Goal: Task Accomplishment & Management: Use online tool/utility

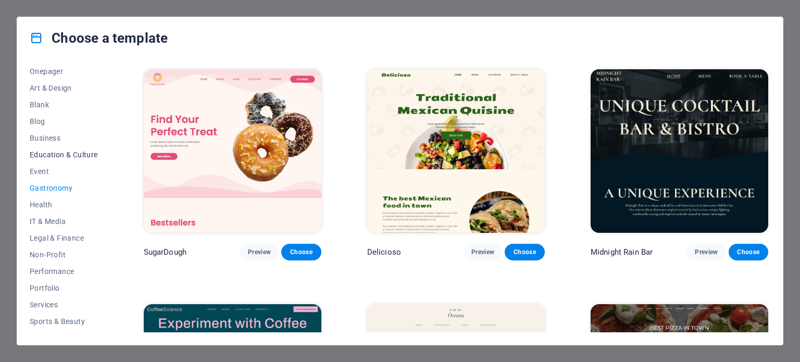
click at [44, 150] on span "Education & Culture" at bounding box center [64, 154] width 68 height 8
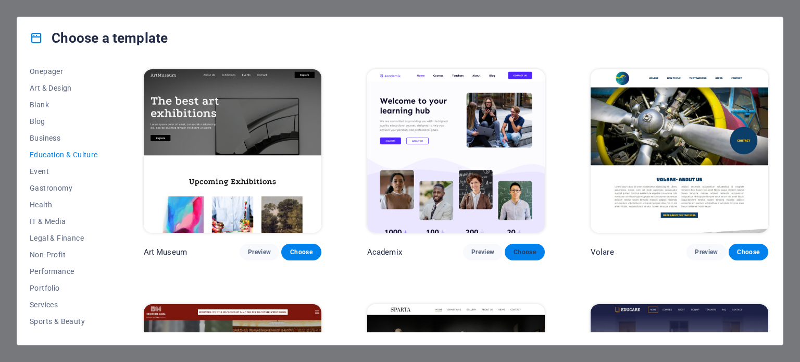
click at [525, 248] on span "Choose" at bounding box center [524, 252] width 23 height 8
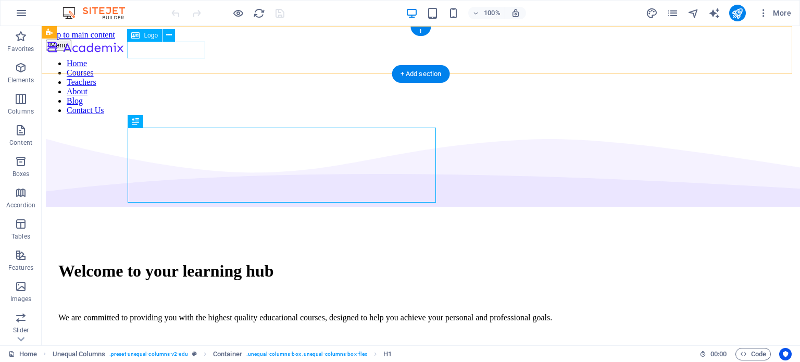
click at [124, 52] on div at bounding box center [85, 49] width 78 height 18
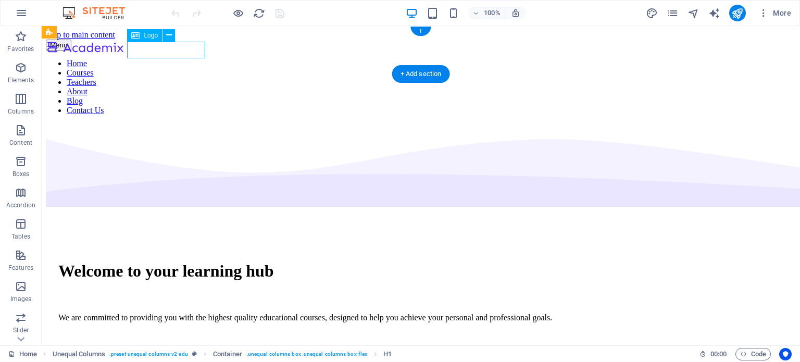
click at [124, 52] on div at bounding box center [85, 49] width 78 height 18
click at [190, 52] on div "Drag here to replace the existing content. Press “Ctrl” if you want to create a…" at bounding box center [421, 185] width 758 height 319
select select "px"
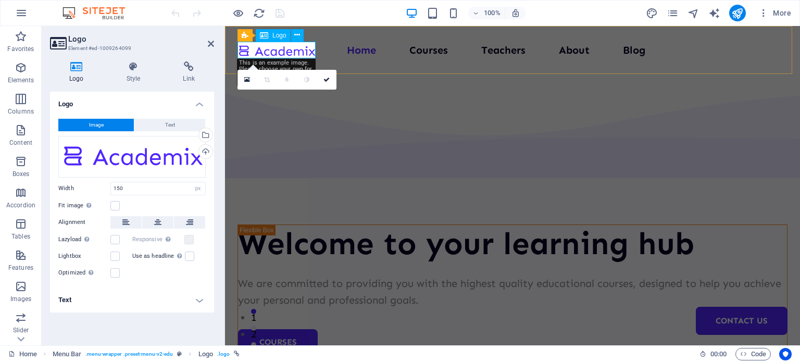
click at [265, 47] on div at bounding box center [276, 50] width 78 height 17
click at [165, 154] on div "Drag files here, click to choose files or select files from Files or our free s…" at bounding box center [131, 157] width 147 height 42
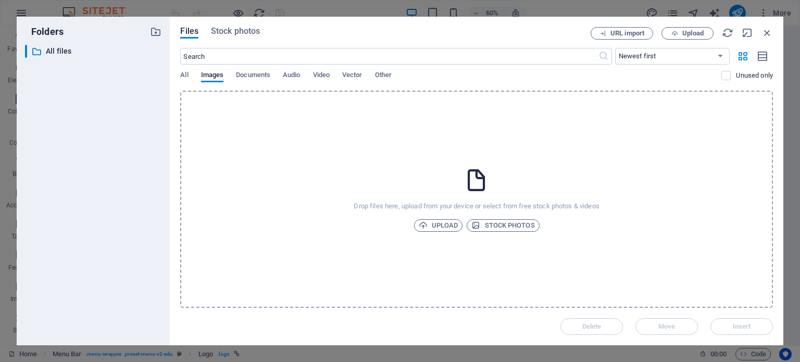
click at [165, 154] on div "Folders ​ All files All files" at bounding box center [93, 181] width 153 height 329
click at [762, 32] on icon "button" at bounding box center [766, 32] width 11 height 11
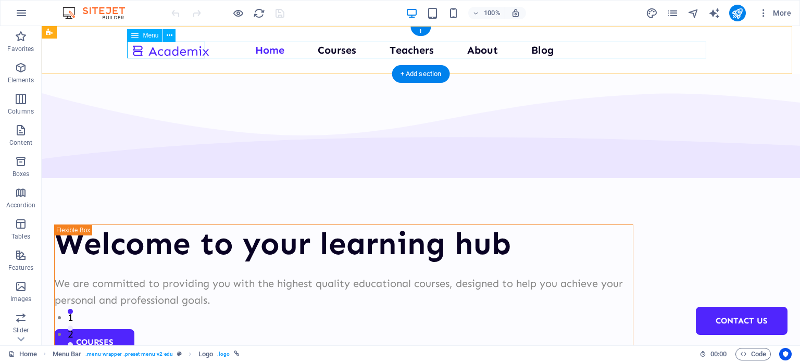
click at [273, 49] on nav "Home Courses Teachers About Blog Contact Us" at bounding box center [420, 50] width 579 height 17
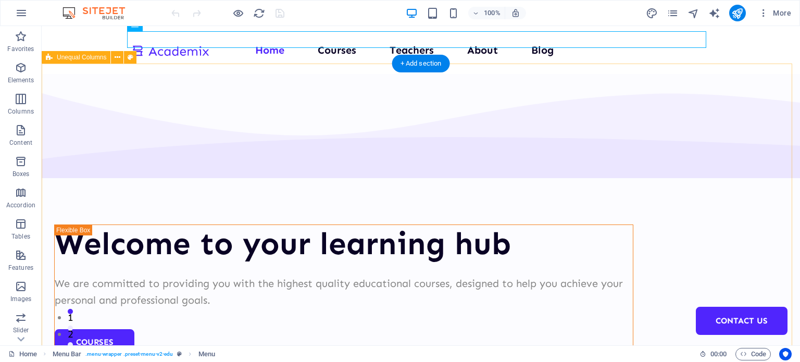
scroll to position [10, 0]
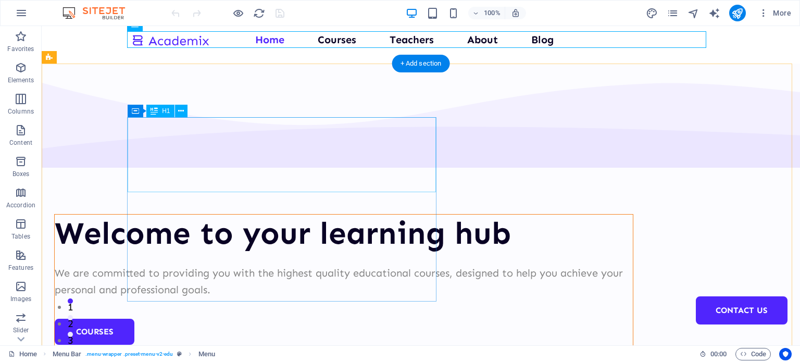
click at [250, 215] on div "Welcome to your learning hub" at bounding box center [344, 233] width 578 height 37
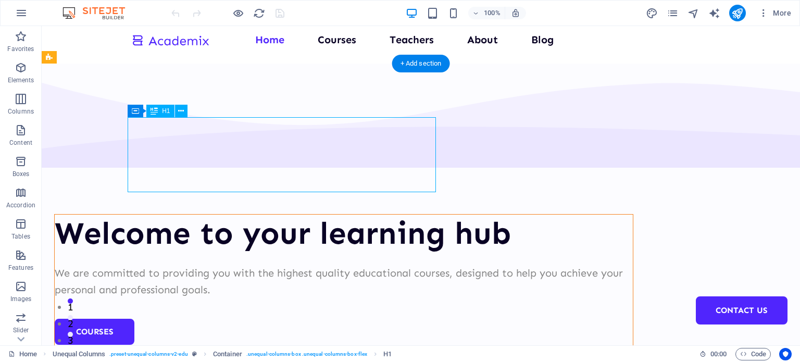
click at [250, 215] on div "Welcome to your learning hub" at bounding box center [344, 233] width 578 height 37
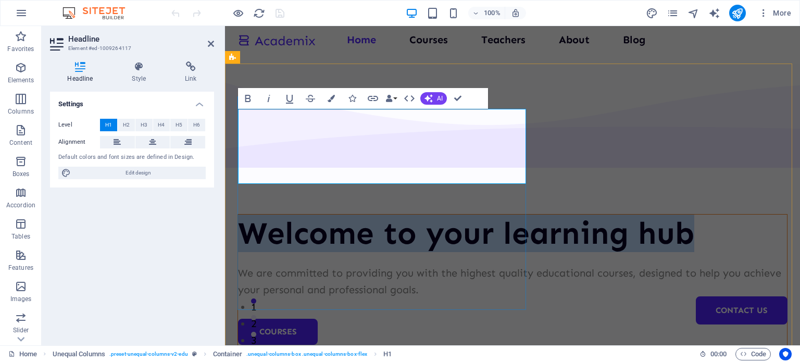
click at [321, 215] on h1 "Welcome to your learning hub" at bounding box center [512, 233] width 549 height 37
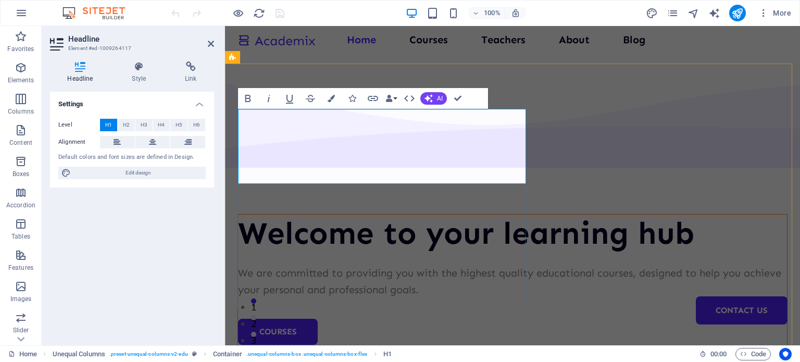
click at [305, 215] on h1 "Welcome to your learning hub" at bounding box center [512, 233] width 549 height 37
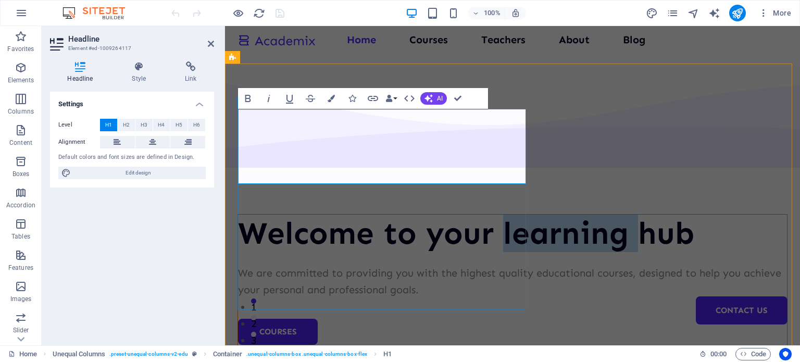
click at [305, 215] on h1 "Welcome to your learning hub" at bounding box center [512, 233] width 549 height 37
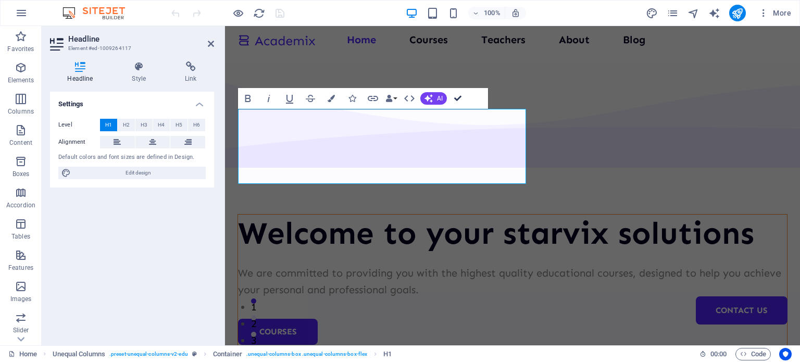
scroll to position [19, 0]
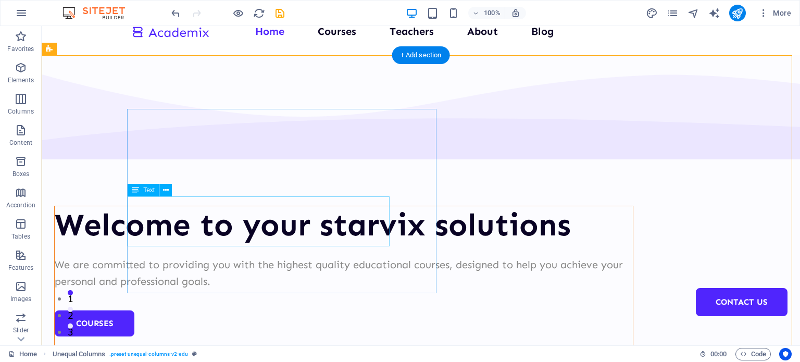
click at [347, 256] on div "We are committed to providing you with the highest quality educational courses,…" at bounding box center [344, 272] width 578 height 33
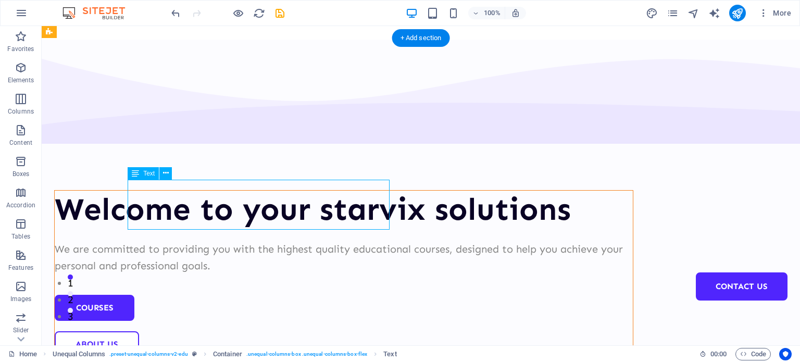
scroll to position [47, 0]
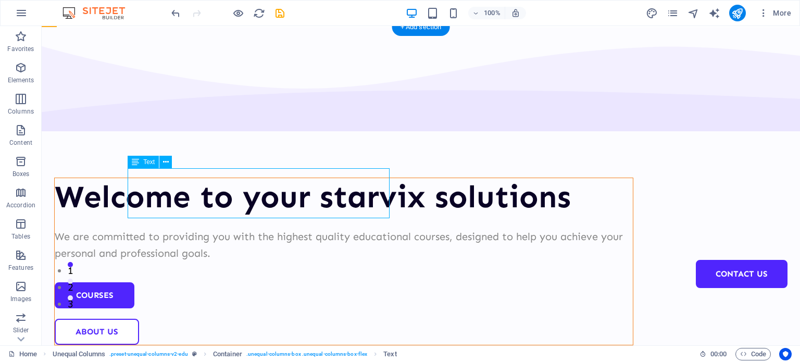
click at [338, 228] on div "We are committed to providing you with the highest quality educational courses,…" at bounding box center [344, 244] width 578 height 33
click at [412, 278] on div "Welcome to your starvix solutions We are committed to providing you with the hi…" at bounding box center [421, 358] width 758 height 662
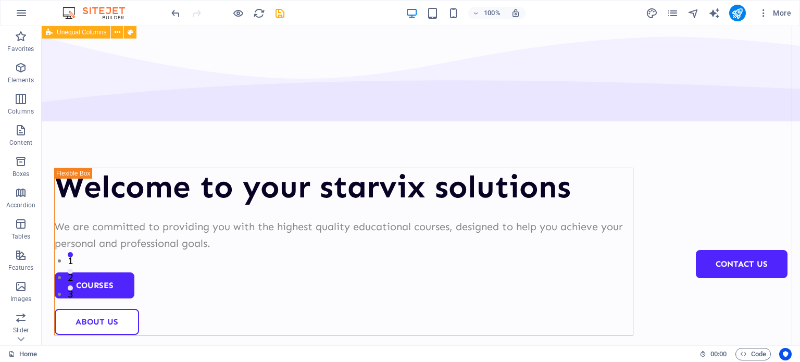
scroll to position [0, 0]
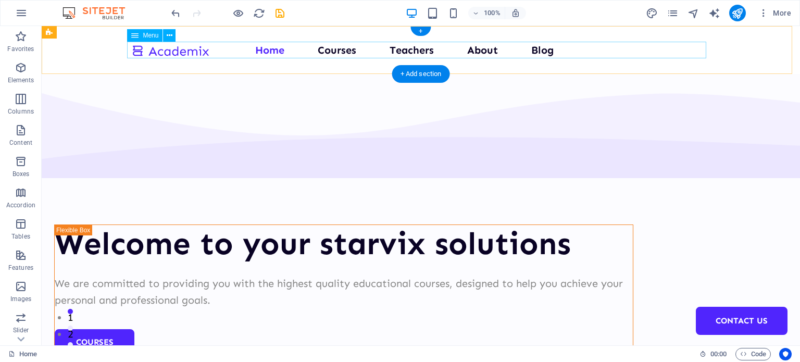
click at [330, 51] on nav "Home Courses Teachers About Blog Contact Us" at bounding box center [420, 50] width 579 height 17
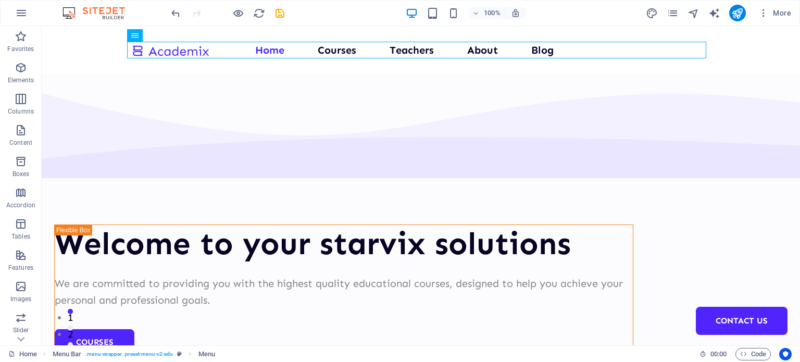
click at [460, 10] on div "100%" at bounding box center [466, 13] width 120 height 17
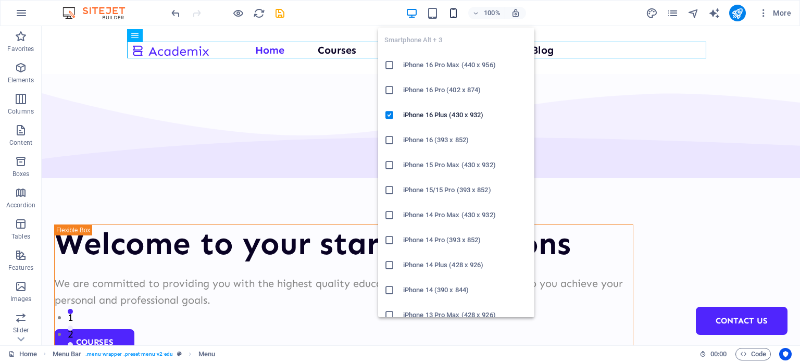
click at [450, 10] on icon "button" at bounding box center [453, 13] width 12 height 12
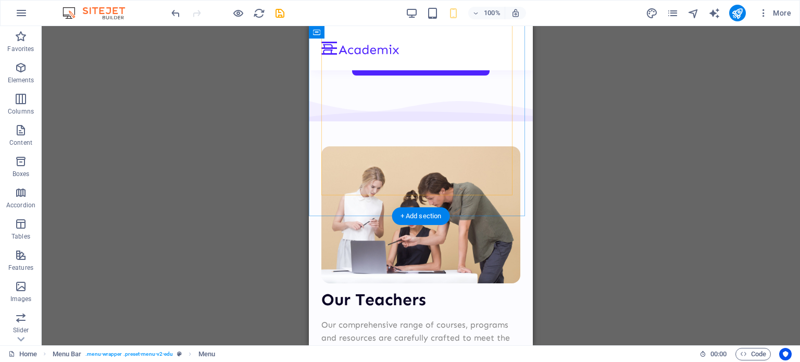
scroll to position [2554, 0]
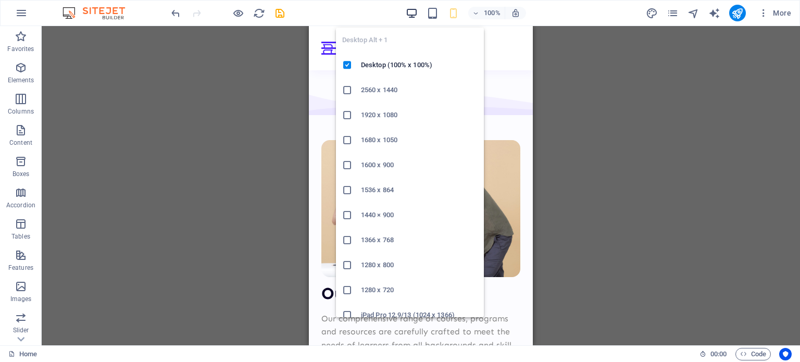
click at [410, 13] on icon "button" at bounding box center [412, 13] width 12 height 12
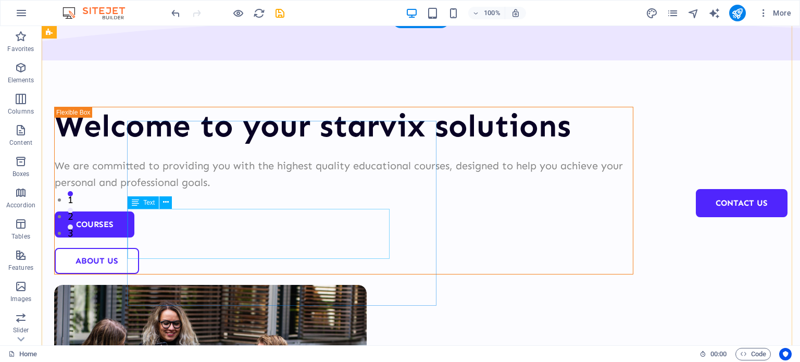
scroll to position [0, 0]
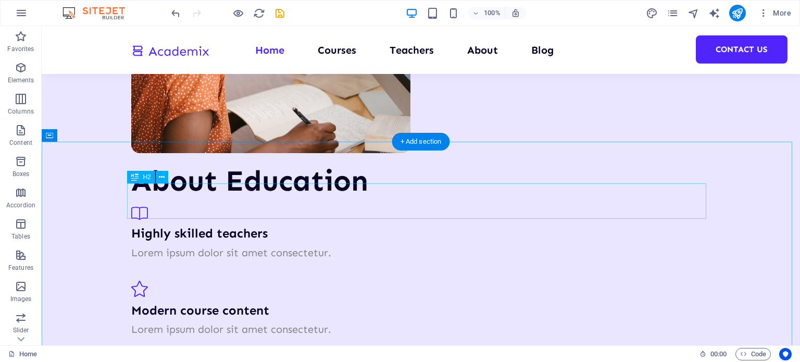
scroll to position [1783, 0]
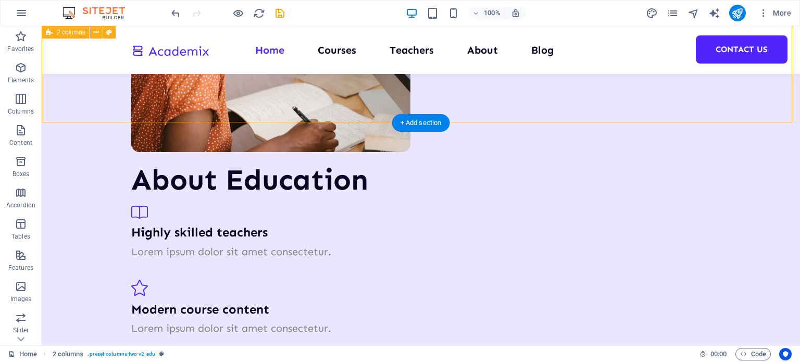
select select "multiple-waves"
select select "rem"
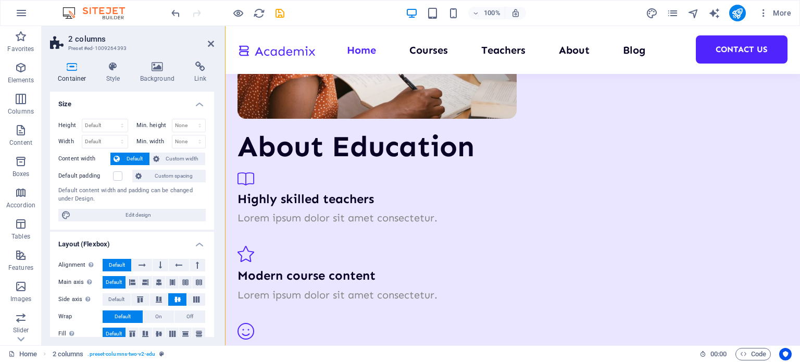
scroll to position [1533, 0]
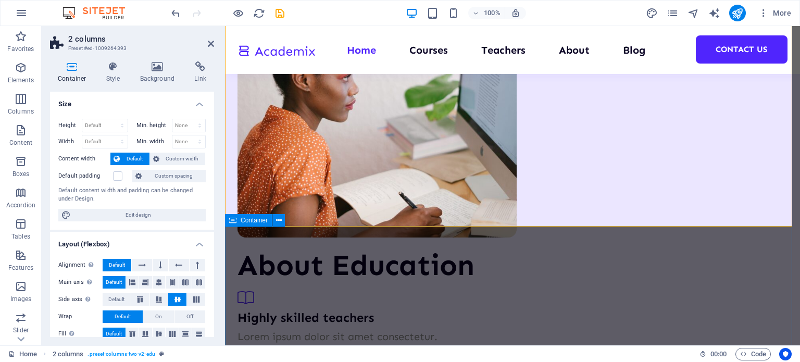
scroll to position [1666, 0]
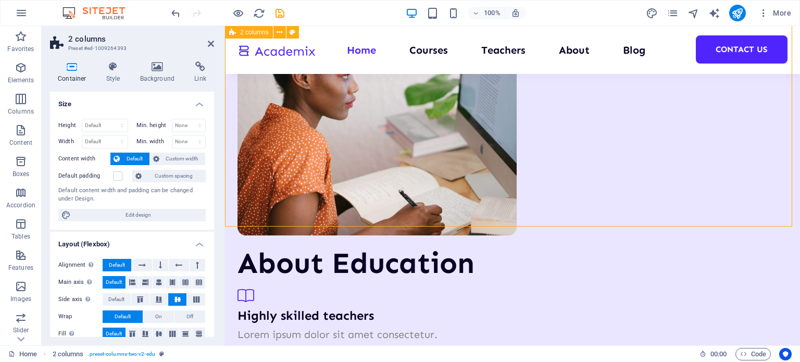
drag, startPoint x: 337, startPoint y: 207, endPoint x: 333, endPoint y: 204, distance: 5.5
